Goal: Navigation & Orientation: Find specific page/section

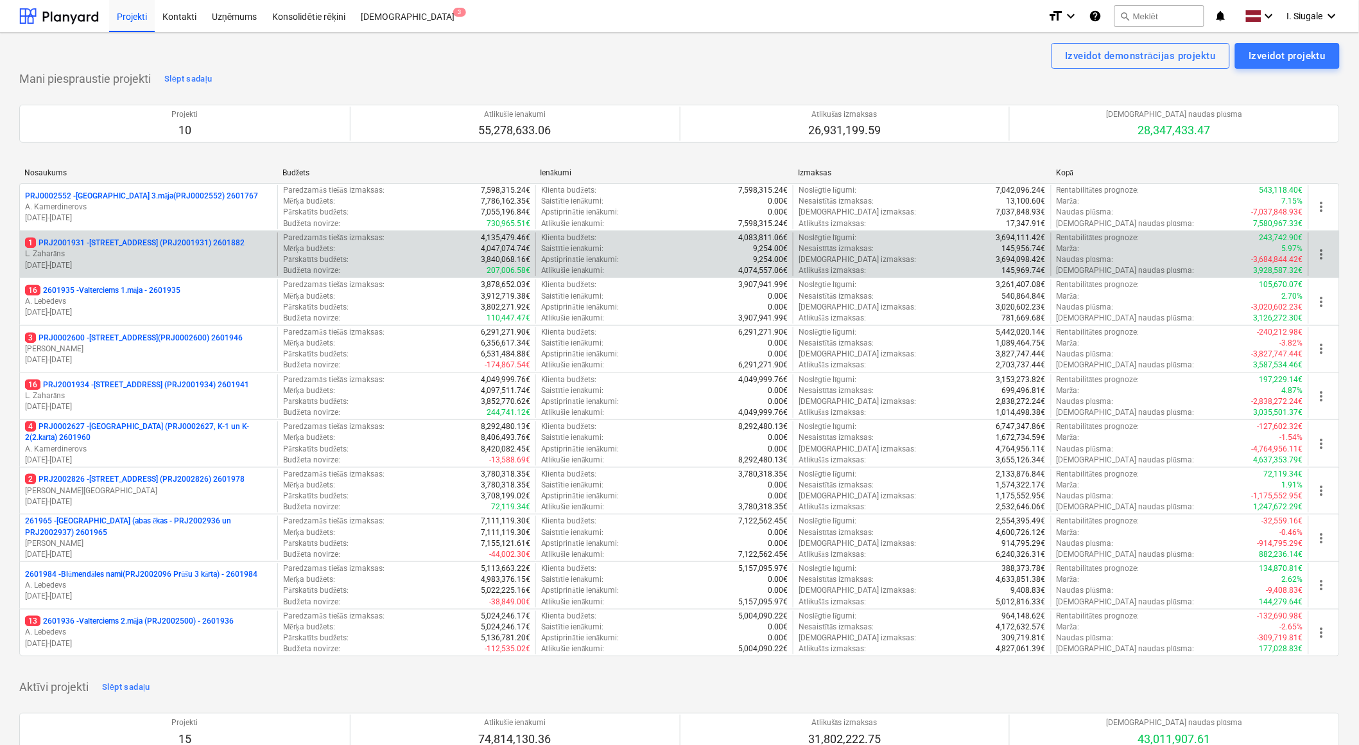
click at [164, 252] on p "L. Zaharāns" at bounding box center [148, 253] width 247 height 11
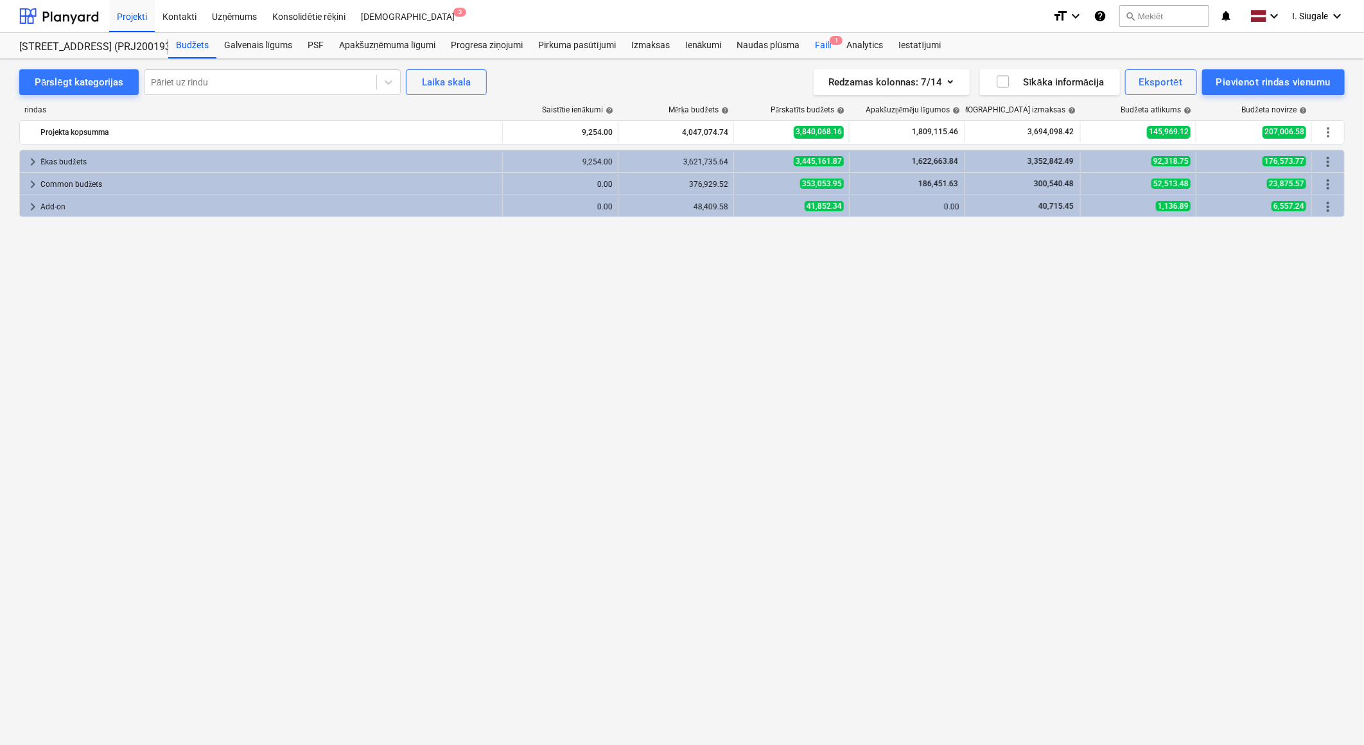
click at [827, 42] on div "Faili 1" at bounding box center [822, 46] width 31 height 26
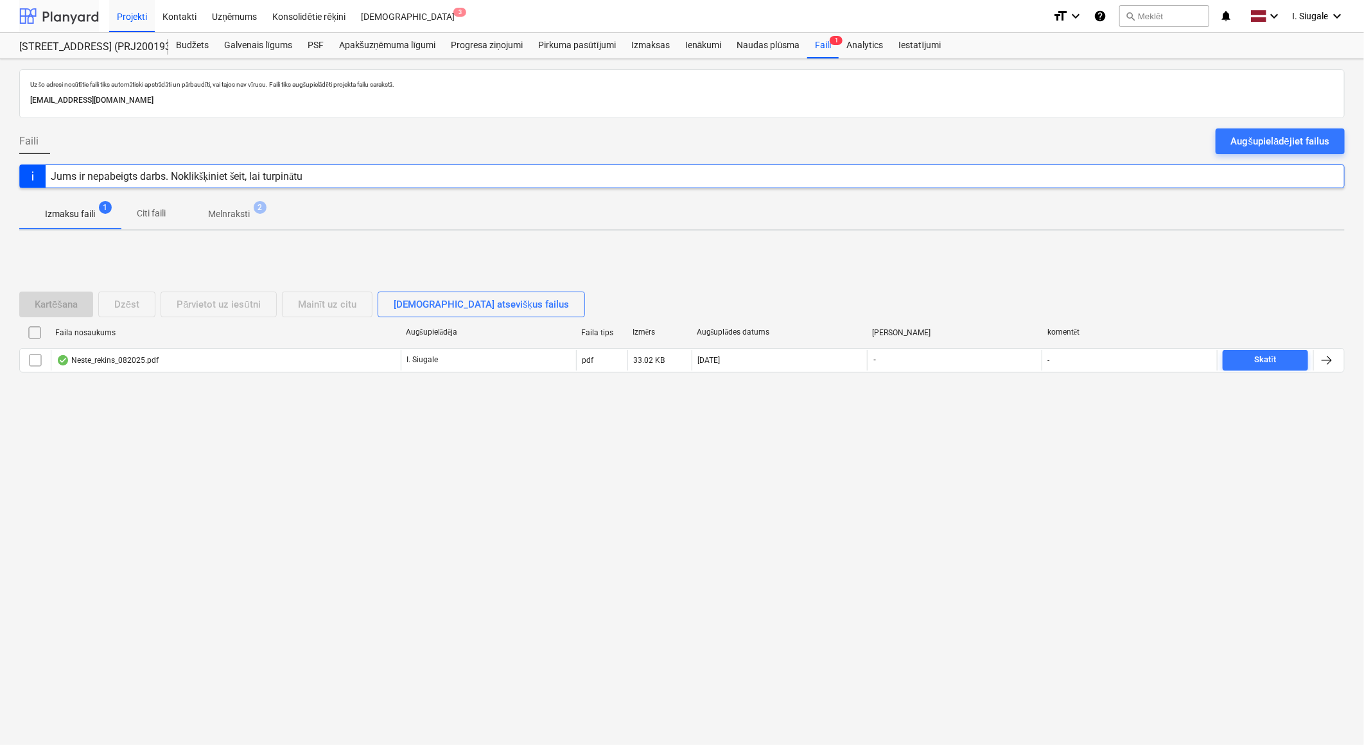
click at [58, 19] on div at bounding box center [59, 16] width 80 height 32
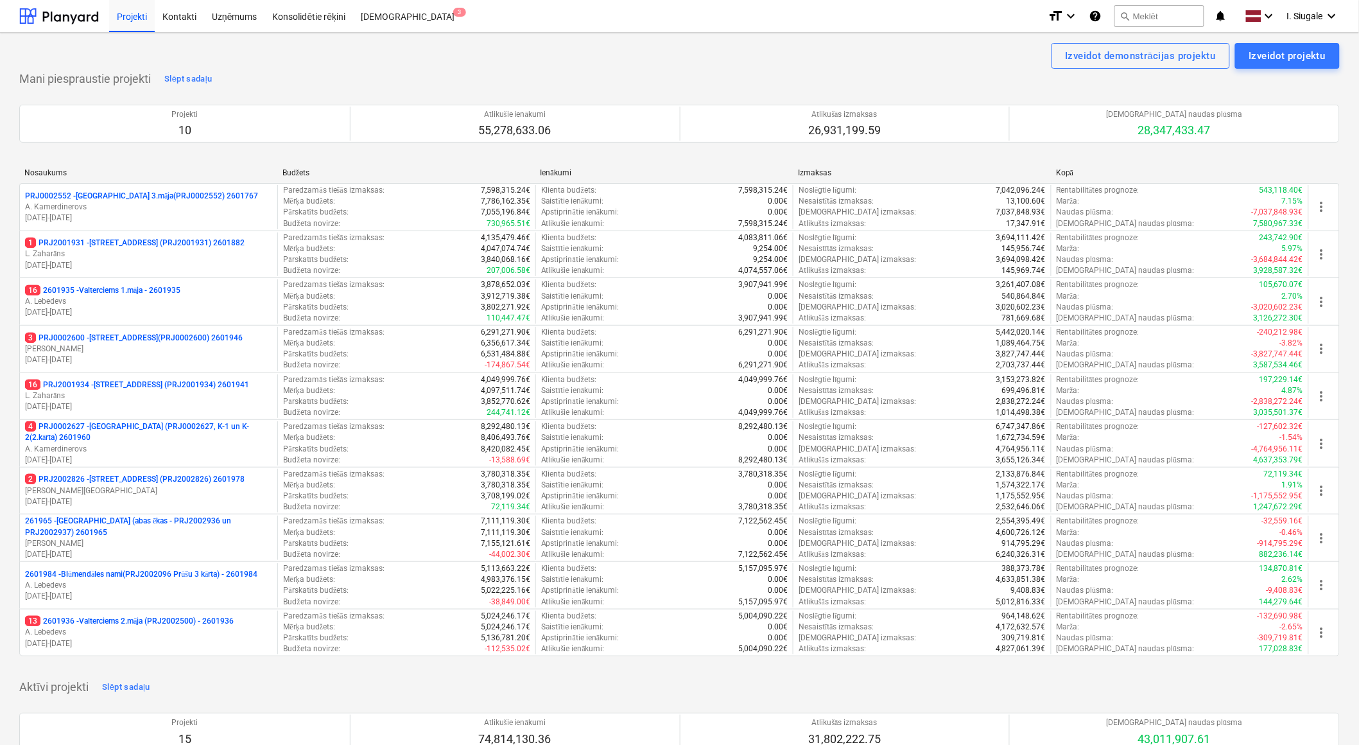
click at [116, 294] on p "16 2601935 - Valterciems 1.māja - 2601935" at bounding box center [102, 290] width 155 height 11
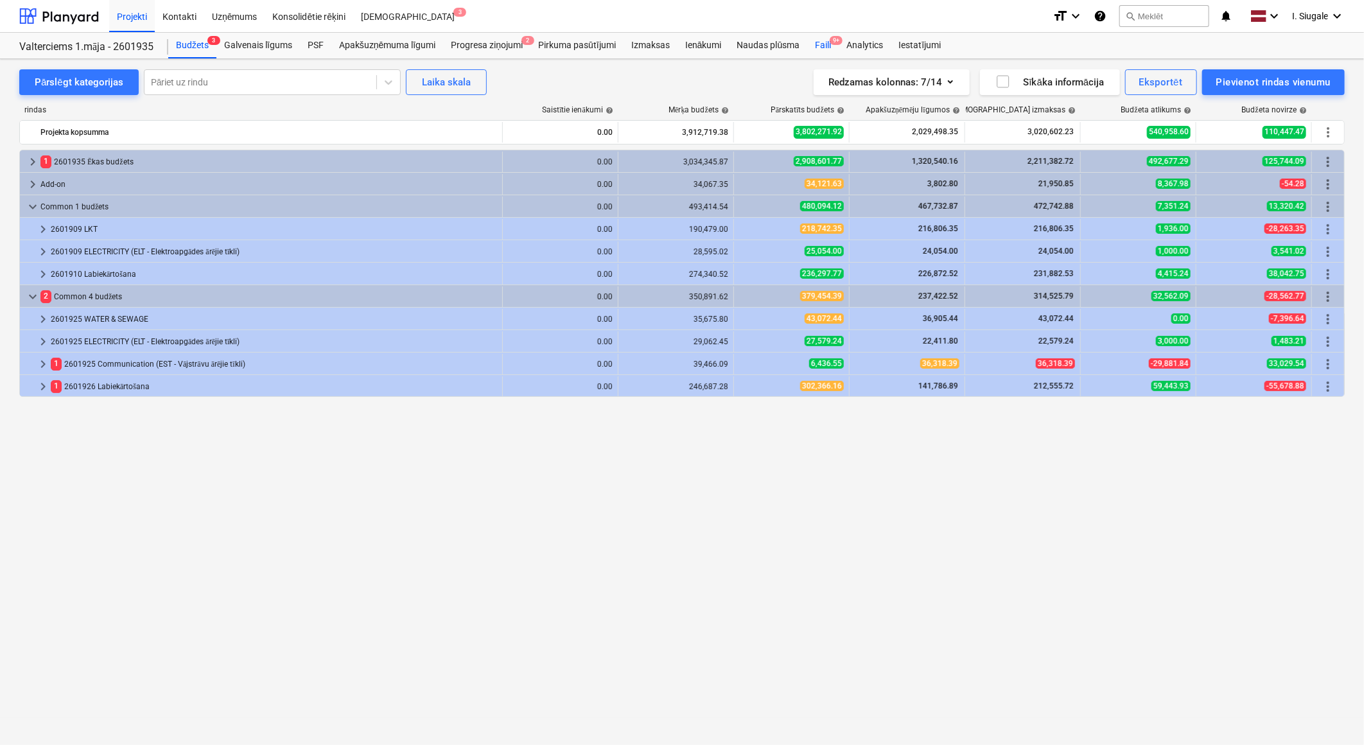
click at [827, 46] on div "Faili 9+" at bounding box center [822, 46] width 31 height 26
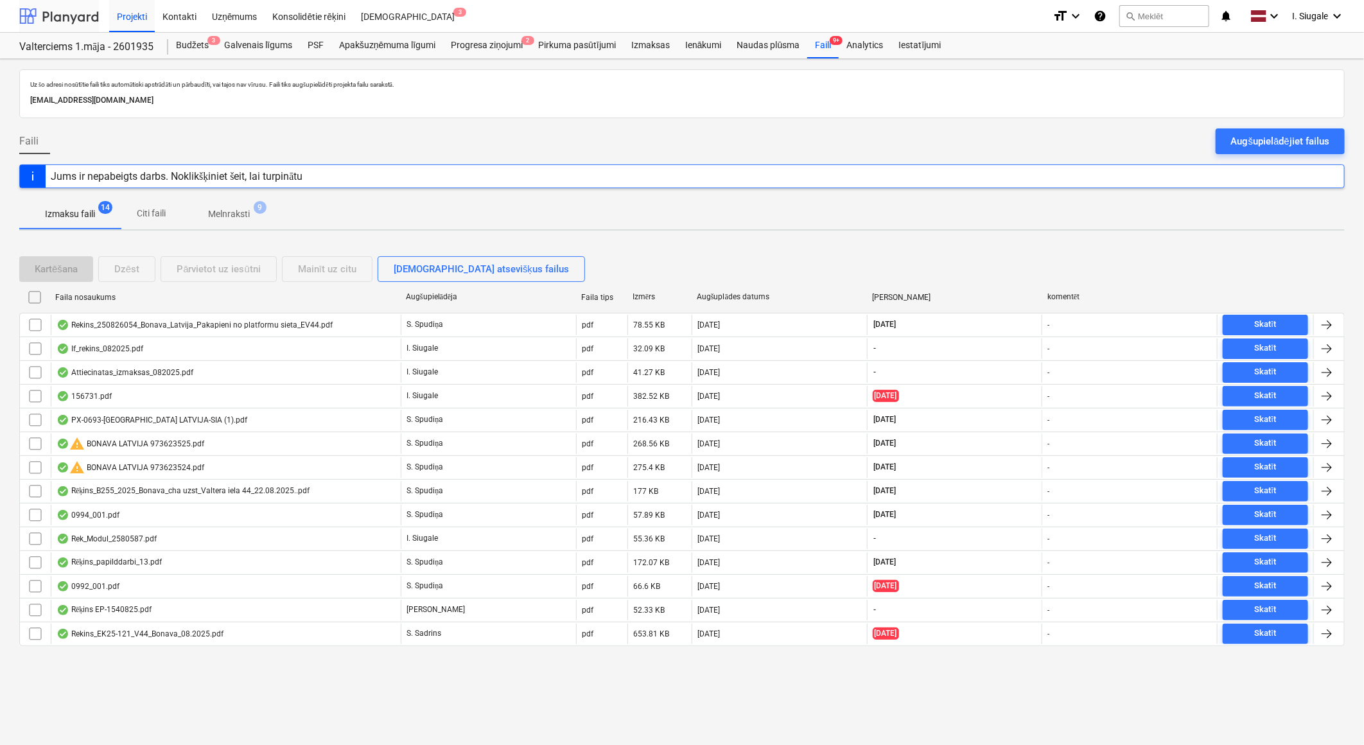
click at [85, 15] on div at bounding box center [59, 16] width 80 height 32
